Goal: Task Accomplishment & Management: Manage account settings

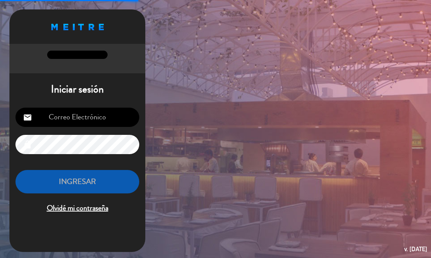
click at [72, 119] on input "email" at bounding box center [77, 117] width 124 height 19
type input "[EMAIL_ADDRESS][DOMAIN_NAME]"
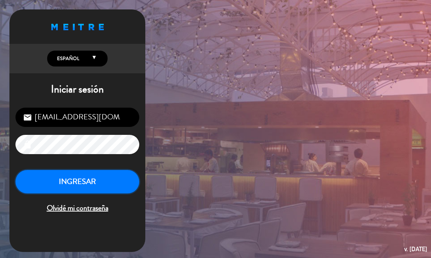
click at [72, 180] on button "INGRESAR" at bounding box center [77, 182] width 124 height 24
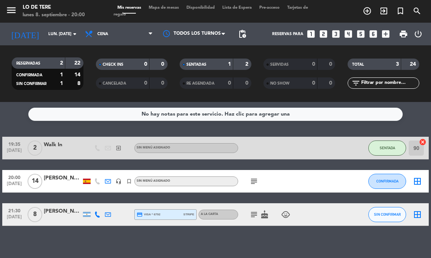
click at [255, 180] on icon "subject" at bounding box center [253, 181] width 9 height 9
click at [252, 212] on icon "subject" at bounding box center [253, 214] width 9 height 9
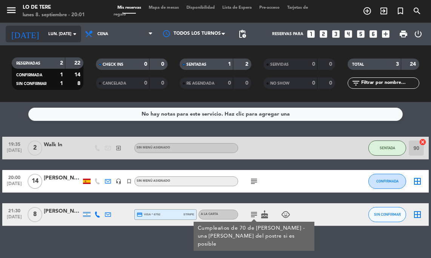
click at [57, 38] on input "lun. [DATE]" at bounding box center [72, 34] width 55 height 12
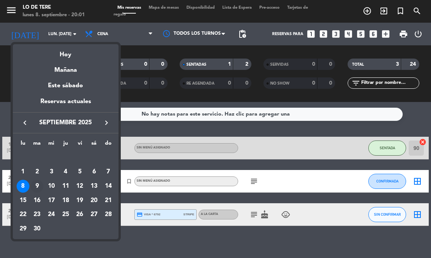
click at [38, 187] on div "9" at bounding box center [37, 186] width 13 height 13
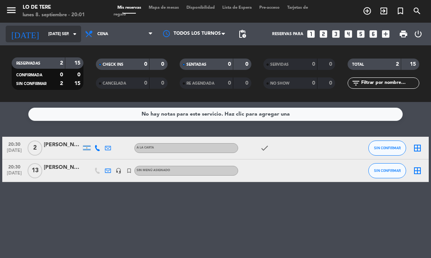
click at [52, 37] on input "[DATE] sep." at bounding box center [72, 34] width 55 height 12
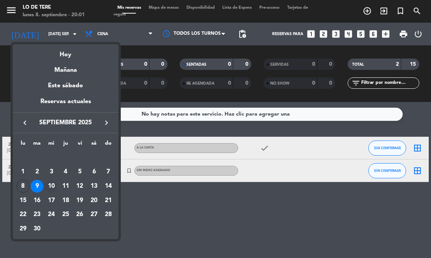
click at [51, 188] on div "10" at bounding box center [51, 186] width 13 height 13
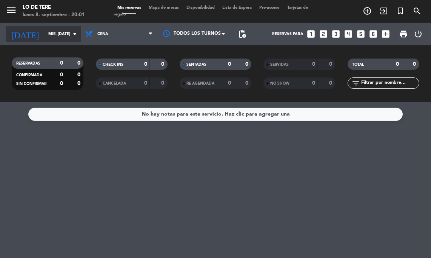
click at [45, 34] on input "mié. [DATE]" at bounding box center [72, 34] width 55 height 12
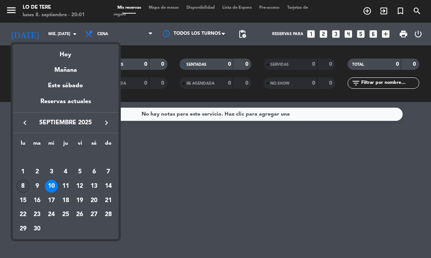
click at [22, 187] on div "8" at bounding box center [23, 186] width 13 height 13
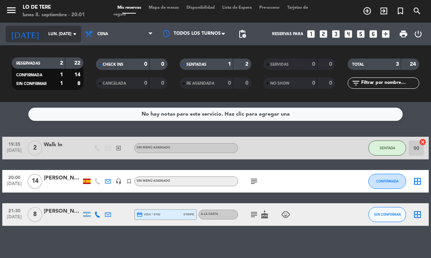
click at [61, 35] on input "lun. [DATE]" at bounding box center [72, 34] width 55 height 12
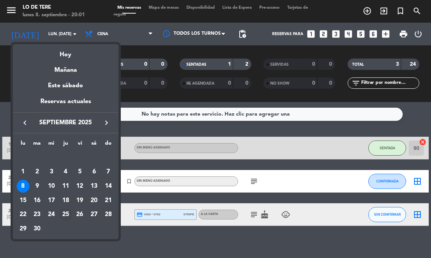
click at [69, 215] on div "25" at bounding box center [65, 214] width 13 height 13
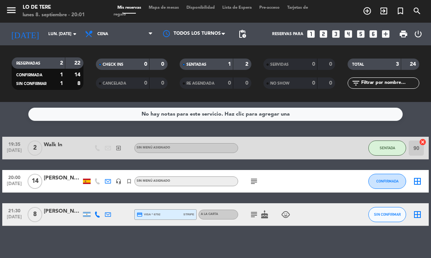
type input "[DEMOGRAPHIC_DATA] [DATE]"
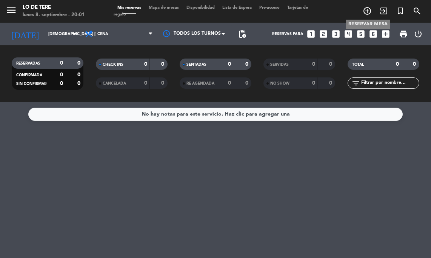
click at [365, 12] on icon "add_circle_outline" at bounding box center [367, 10] width 9 height 9
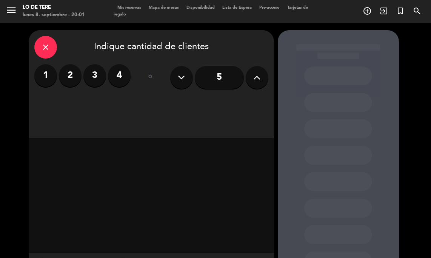
click at [120, 80] on label "4" at bounding box center [119, 75] width 23 height 23
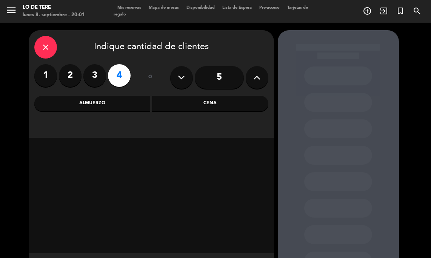
click at [221, 104] on div "Cena" at bounding box center [210, 103] width 116 height 15
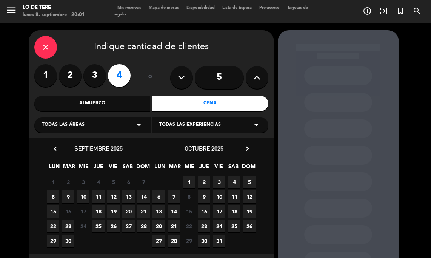
click at [99, 227] on span "25" at bounding box center [98, 226] width 12 height 12
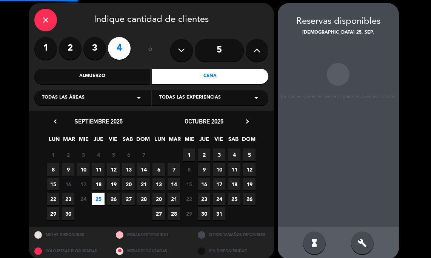
scroll to position [30, 0]
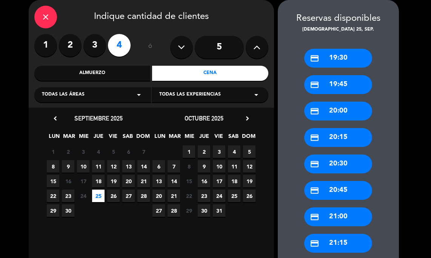
click at [332, 160] on div "credit_card 20:30" at bounding box center [338, 163] width 68 height 19
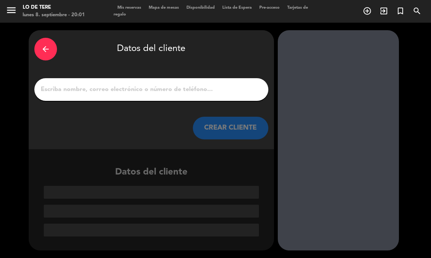
click at [170, 91] on input "1" at bounding box center [151, 89] width 223 height 11
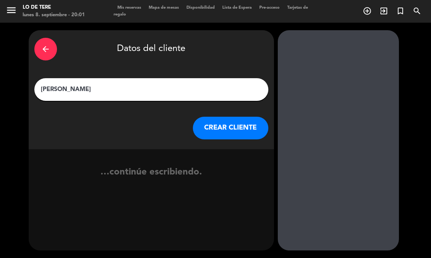
type input "[PERSON_NAME]"
click at [243, 128] on button "CREAR CLIENTE" at bounding box center [230, 128] width 75 height 23
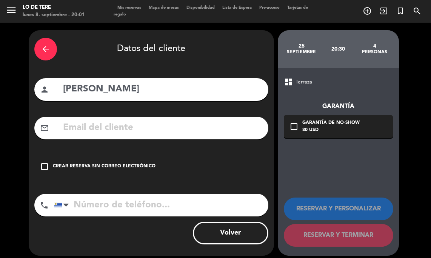
click at [138, 127] on input "text" at bounding box center [162, 127] width 200 height 15
paste input "mailto:[EMAIL_ADDRESS][DOMAIN_NAME]"
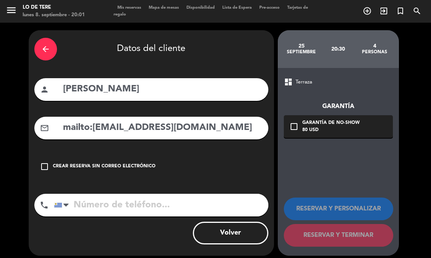
drag, startPoint x: 91, startPoint y: 129, endPoint x: 74, endPoint y: 121, distance: 19.6
click at [74, 121] on input "mailto:[EMAIL_ADDRESS][DOMAIN_NAME]" at bounding box center [162, 127] width 200 height 15
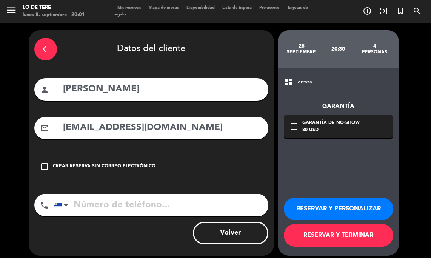
type input "[EMAIL_ADDRESS][DOMAIN_NAME]"
click at [330, 240] on button "RESERVAR Y TERMINAR" at bounding box center [338, 235] width 109 height 23
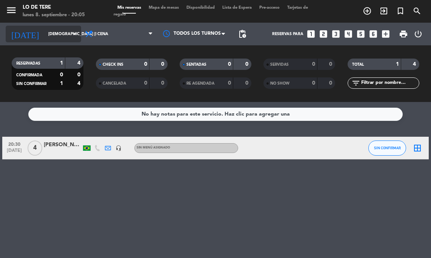
click at [45, 34] on input "[DEMOGRAPHIC_DATA] [DATE]" at bounding box center [72, 34] width 55 height 12
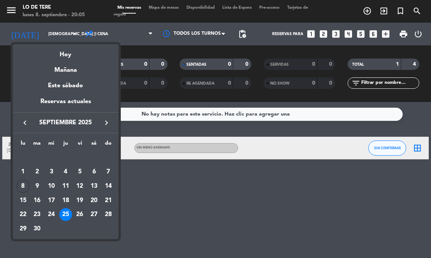
click at [104, 121] on icon "keyboard_arrow_right" at bounding box center [106, 122] width 9 height 9
click at [81, 156] on div "2" at bounding box center [80, 157] width 13 height 13
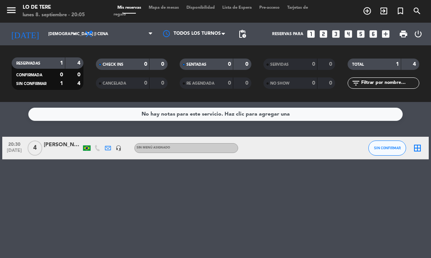
type input "vie. 2 ene."
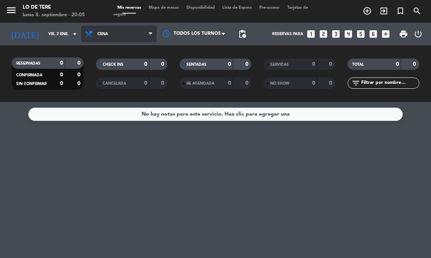
click at [104, 35] on span "Cena" at bounding box center [102, 34] width 11 height 5
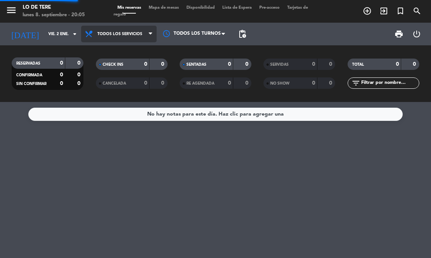
click at [110, 53] on div "menu Lo de Tere lunes 8. septiembre - 20:05 Mis reservas Mapa de mesas Disponib…" at bounding box center [215, 51] width 431 height 102
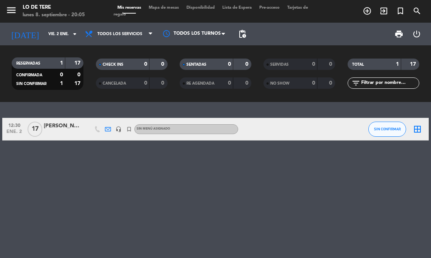
click at [64, 131] on div at bounding box center [63, 133] width 38 height 6
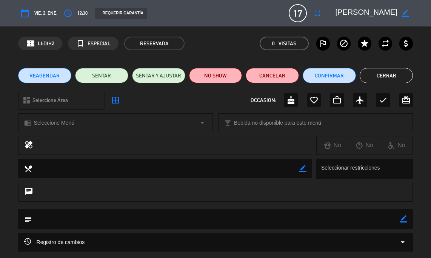
click at [391, 72] on button "Cerrar" at bounding box center [386, 75] width 53 height 15
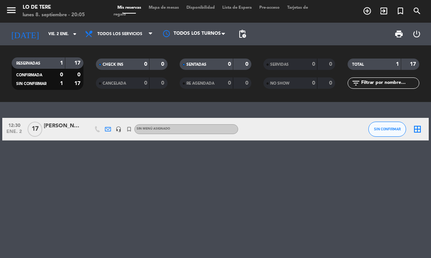
click at [86, 131] on div at bounding box center [86, 129] width 11 height 22
click at [60, 124] on div "[PERSON_NAME]" at bounding box center [63, 125] width 38 height 9
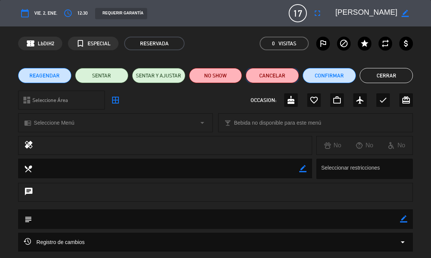
click at [279, 74] on button "Cancelar" at bounding box center [272, 75] width 53 height 15
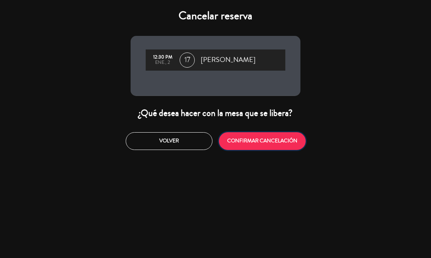
click at [247, 143] on button "CONFIRMAR CANCELACIÓN" at bounding box center [262, 141] width 87 height 18
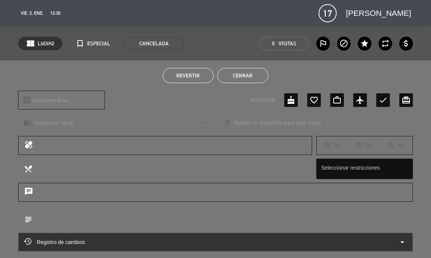
click at [243, 74] on button "Cerrar" at bounding box center [242, 75] width 51 height 15
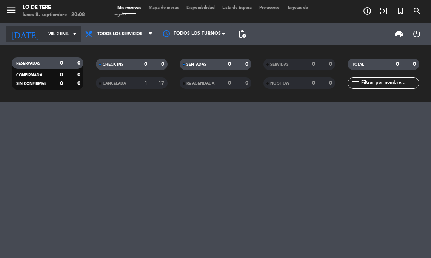
click at [45, 35] on input "vie. 2 ene." at bounding box center [72, 34] width 55 height 12
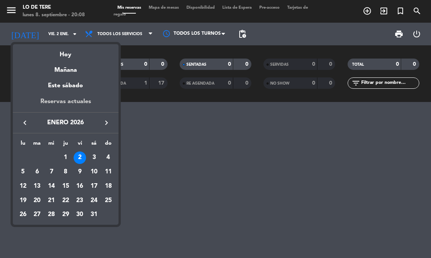
click at [51, 103] on div "Reservas actuales" at bounding box center [66, 104] width 106 height 15
